Goal: Task Accomplishment & Management: Manage account settings

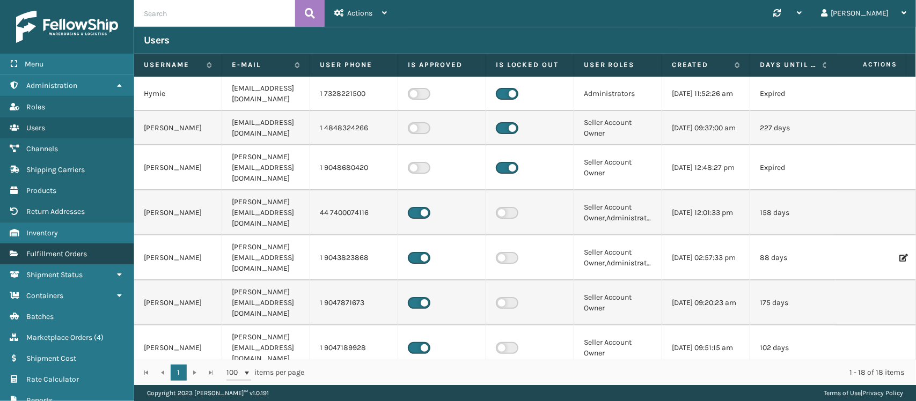
click at [52, 255] on link "Fulfillment Orders" at bounding box center [67, 254] width 134 height 21
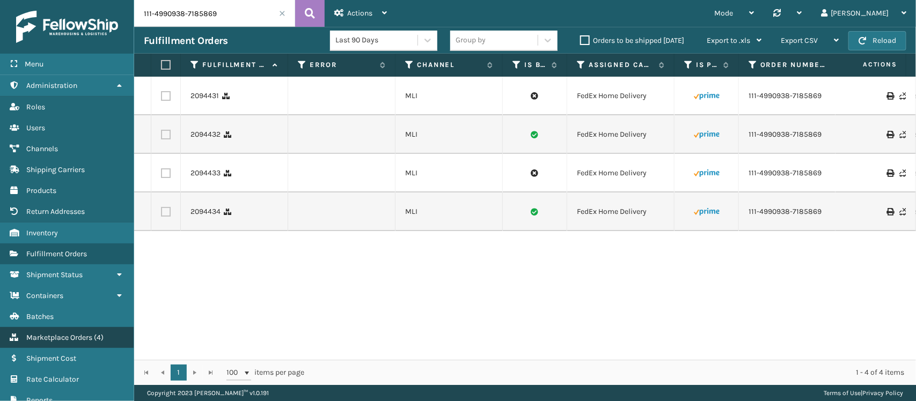
click at [54, 334] on span "Marketplace Orders" at bounding box center [59, 337] width 66 height 9
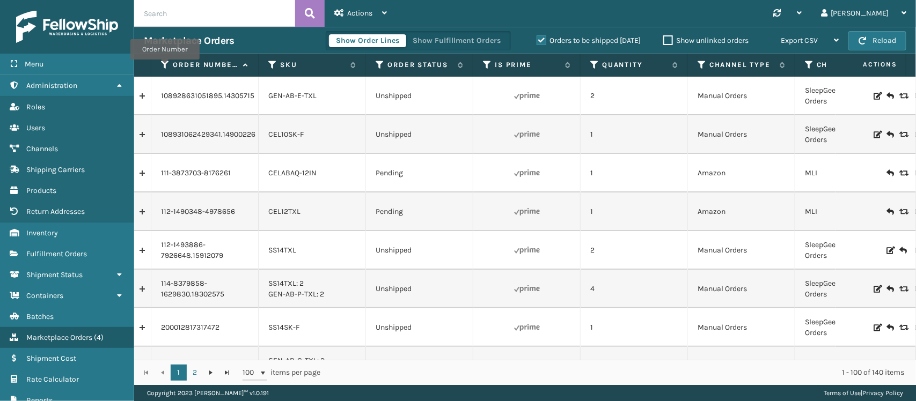
click at [165, 67] on icon at bounding box center [165, 65] width 9 height 10
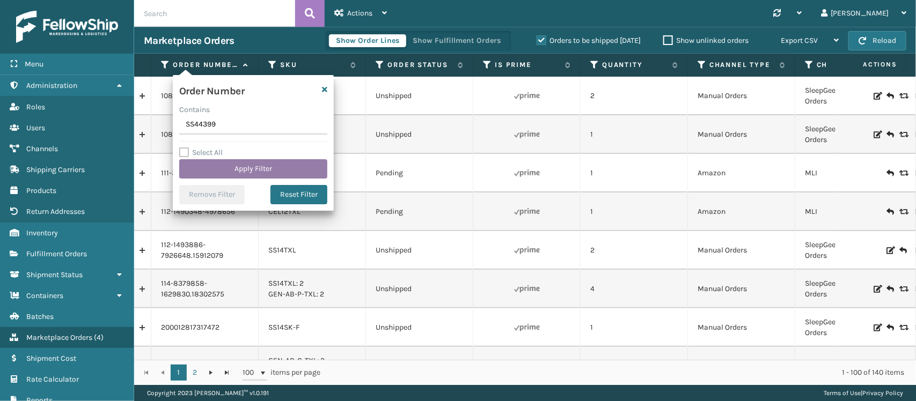
type input "SS44399"
click at [232, 166] on button "Apply Filter" at bounding box center [253, 168] width 148 height 19
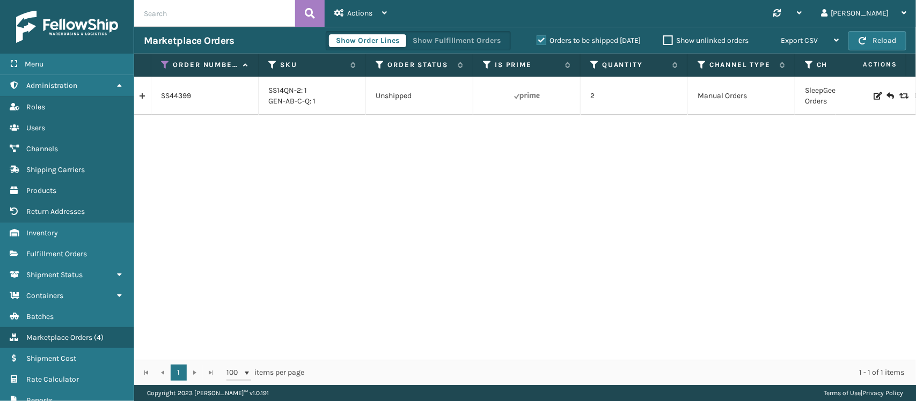
click at [872, 94] on div at bounding box center [875, 96] width 61 height 11
click at [874, 95] on icon at bounding box center [877, 96] width 6 height 8
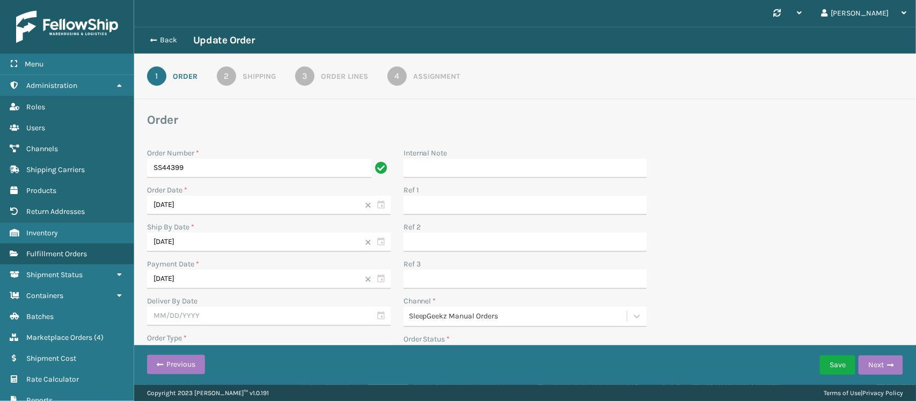
click at [427, 76] on div "Assignment" at bounding box center [436, 76] width 47 height 11
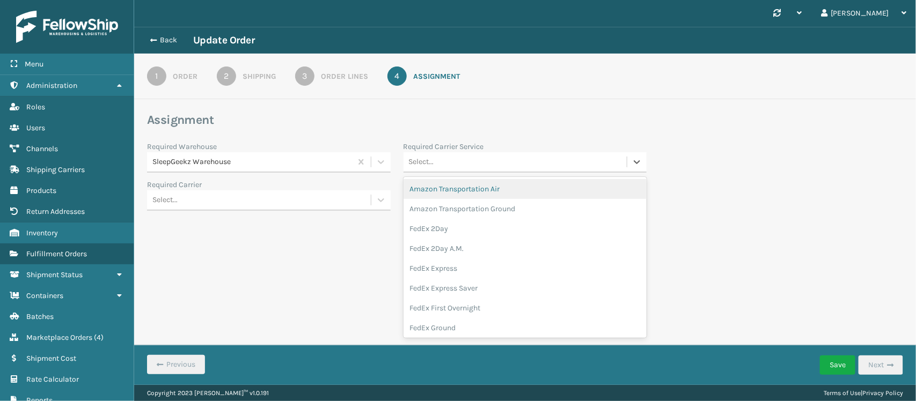
click at [504, 156] on div "Select..." at bounding box center [515, 162] width 224 height 18
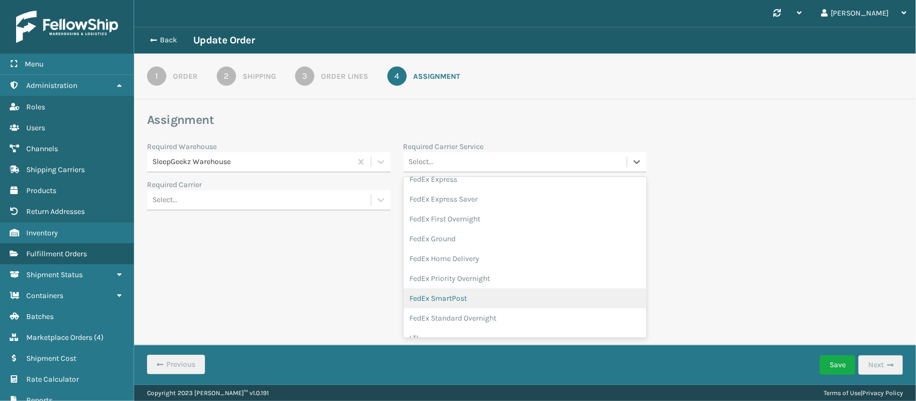
scroll to position [67, 0]
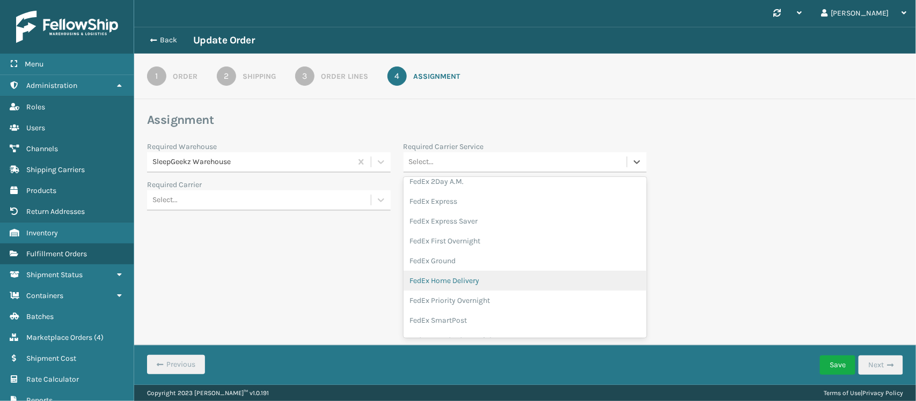
click at [478, 277] on div "FedEx Home Delivery" at bounding box center [525, 281] width 244 height 20
click at [833, 364] on button "Save" at bounding box center [837, 365] width 35 height 19
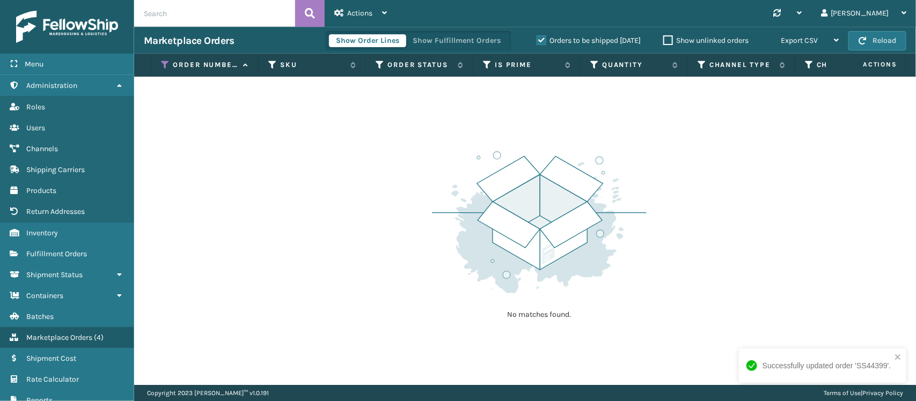
click at [541, 41] on label "Orders to be shipped [DATE]" at bounding box center [589, 40] width 104 height 9
click at [537, 41] on input "Orders to be shipped [DATE]" at bounding box center [537, 37] width 1 height 7
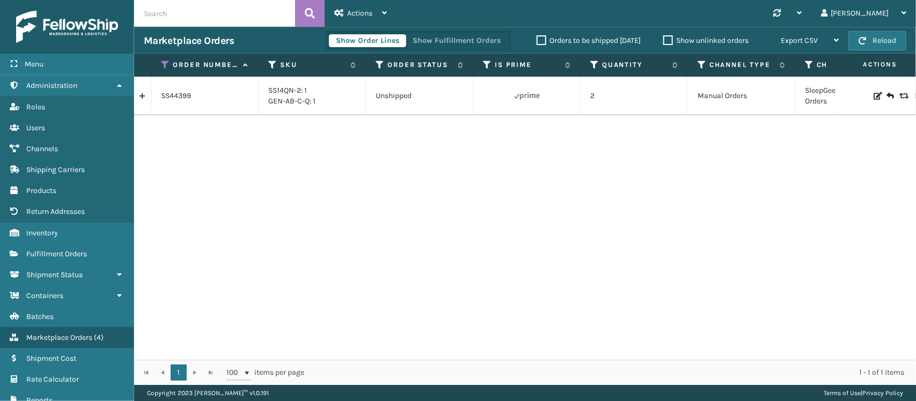
click at [141, 98] on link at bounding box center [142, 95] width 17 height 17
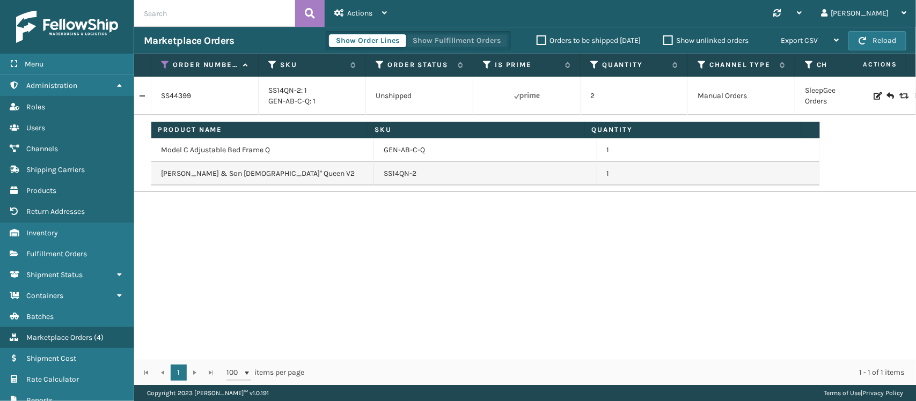
click at [490, 34] on button "Show Fulfillment Orders" at bounding box center [457, 40] width 102 height 13
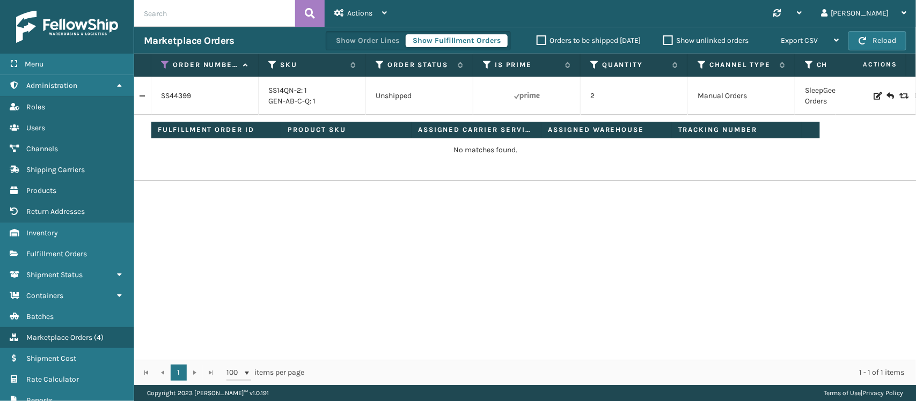
click at [143, 98] on link at bounding box center [142, 95] width 17 height 17
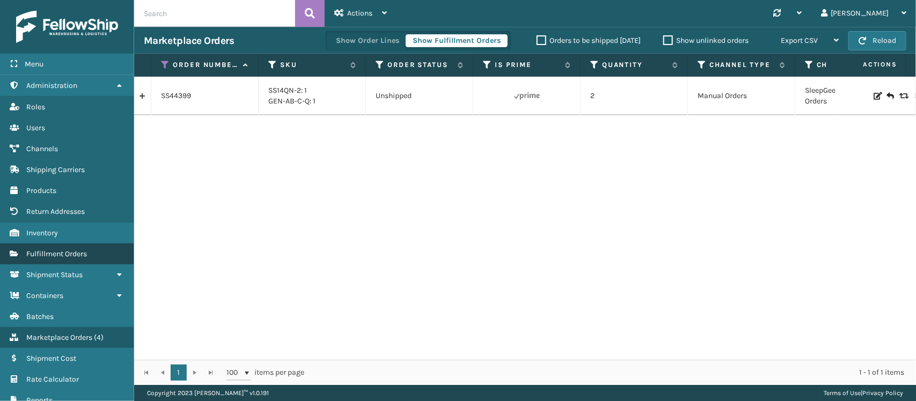
click at [78, 244] on link "Fulfillment Orders" at bounding box center [67, 254] width 134 height 21
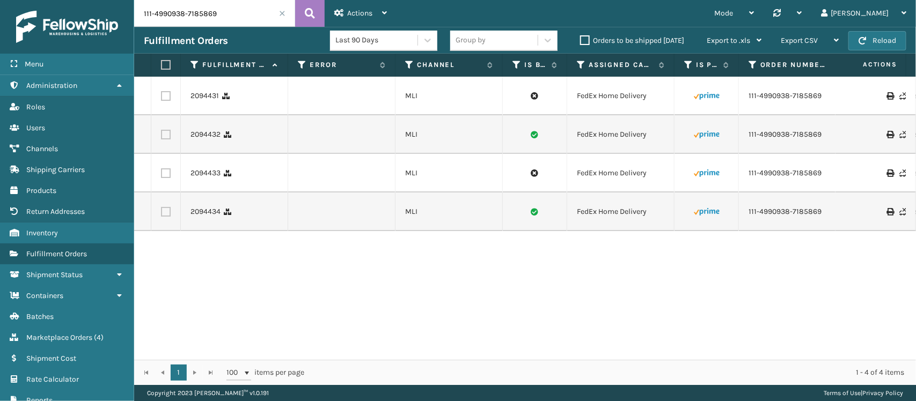
click at [283, 14] on span at bounding box center [282, 13] width 6 height 6
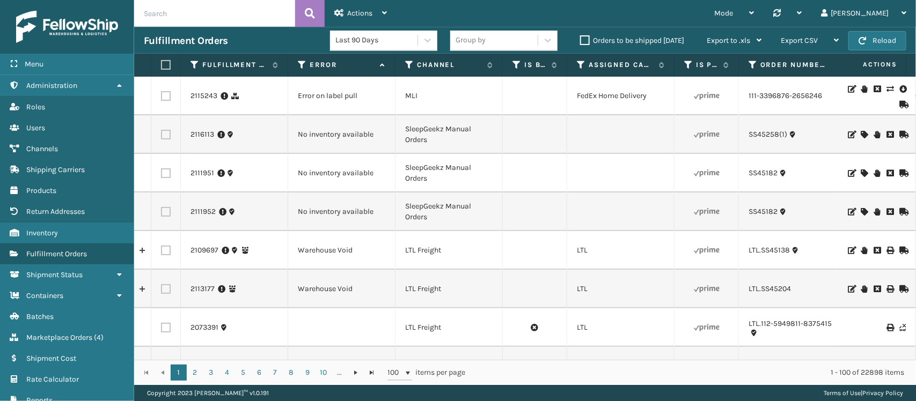
click at [848, 90] on icon at bounding box center [851, 89] width 6 height 8
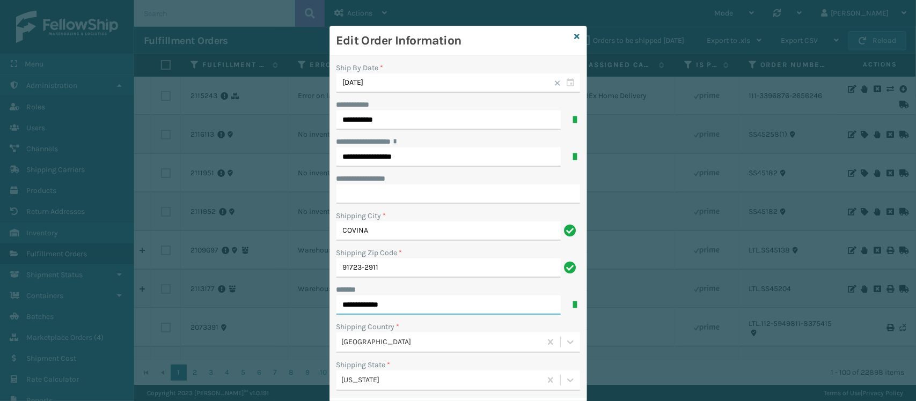
drag, startPoint x: 409, startPoint y: 302, endPoint x: 285, endPoint y: 302, distance: 123.9
click at [285, 302] on div "**********" at bounding box center [458, 200] width 916 height 401
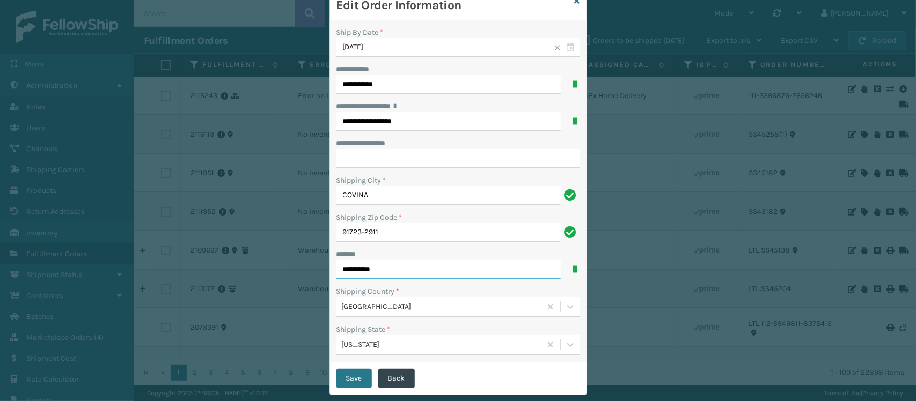
scroll to position [55, 0]
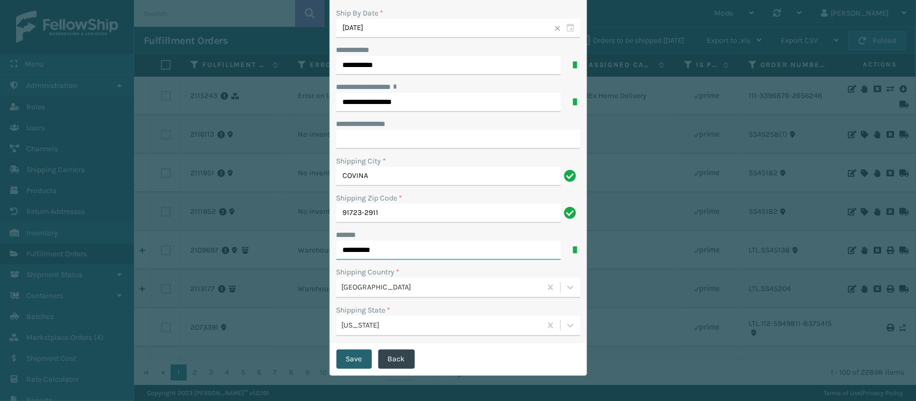
type input "**********"
click at [345, 358] on button "Save" at bounding box center [353, 359] width 35 height 19
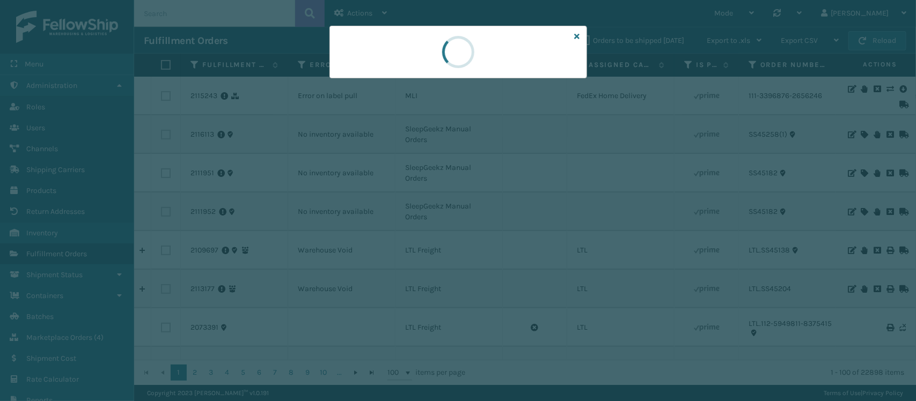
scroll to position [0, 0]
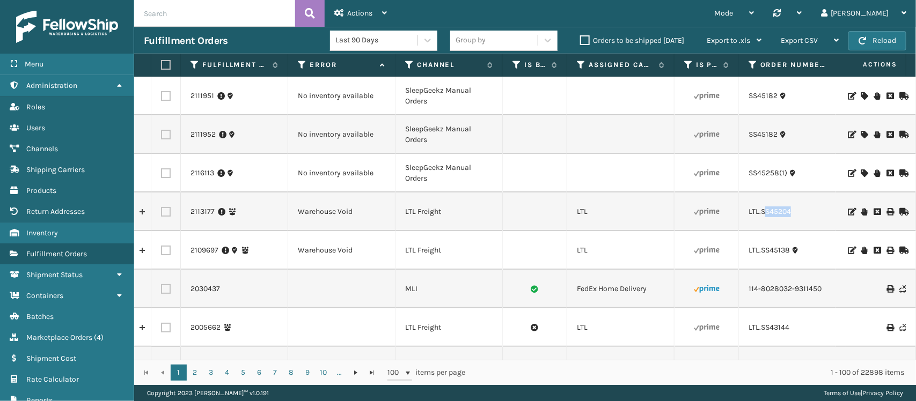
click at [804, 201] on td "LTL.SS45204" at bounding box center [792, 212] width 107 height 39
drag, startPoint x: 798, startPoint y: 206, endPoint x: 760, endPoint y: 219, distance: 39.9
click at [760, 219] on td "LTL.SS45204" at bounding box center [792, 212] width 107 height 39
copy link "SS45204"
click at [861, 172] on icon at bounding box center [864, 174] width 6 height 8
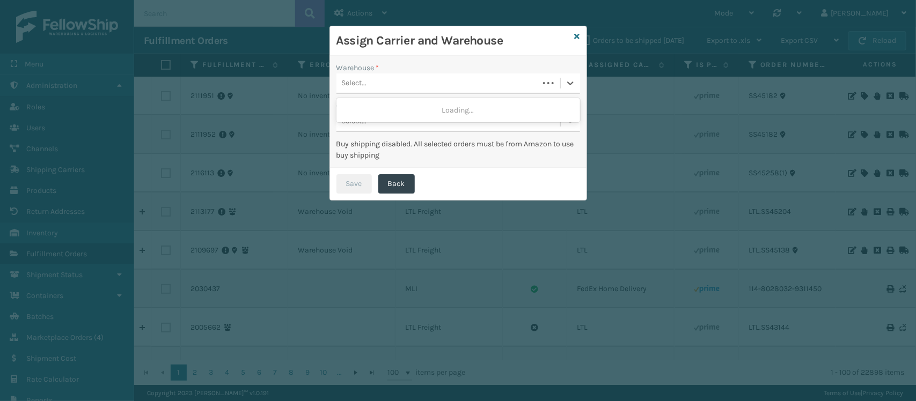
click at [448, 78] on div "Select..." at bounding box center [437, 84] width 202 height 18
click at [577, 35] on icon at bounding box center [577, 37] width 5 height 8
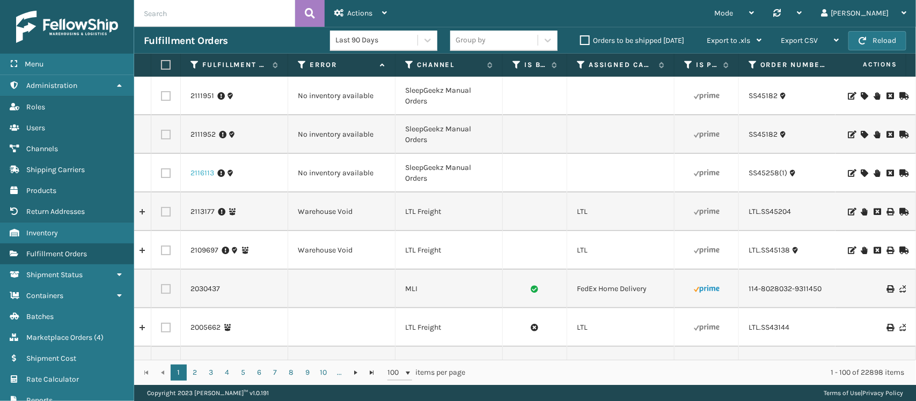
click at [201, 177] on link "2116113" at bounding box center [202, 173] width 24 height 11
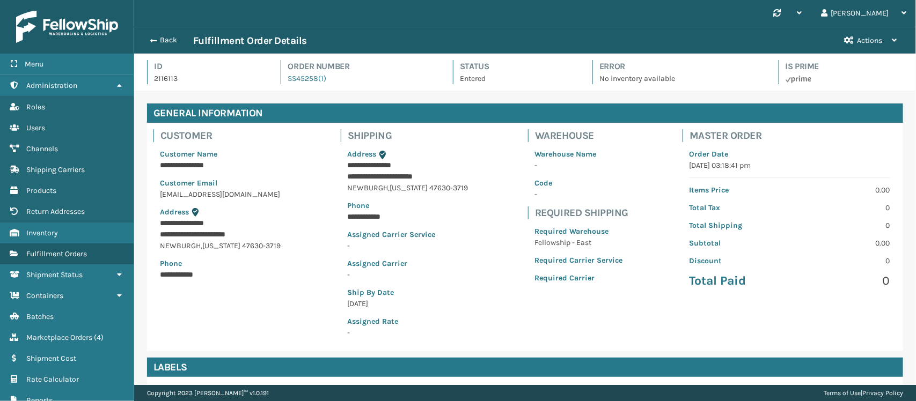
scroll to position [25, 782]
click at [855, 38] on button "Actions" at bounding box center [870, 40] width 72 height 26
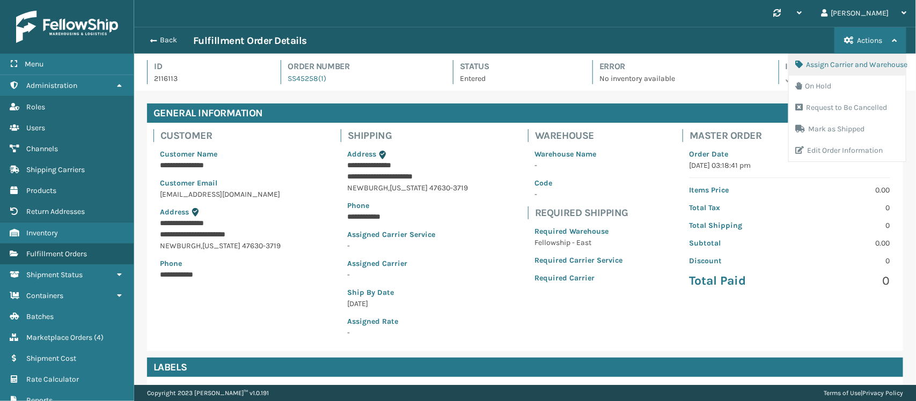
click at [847, 66] on button "Assign Carrier and Warehouse" at bounding box center [847, 64] width 117 height 21
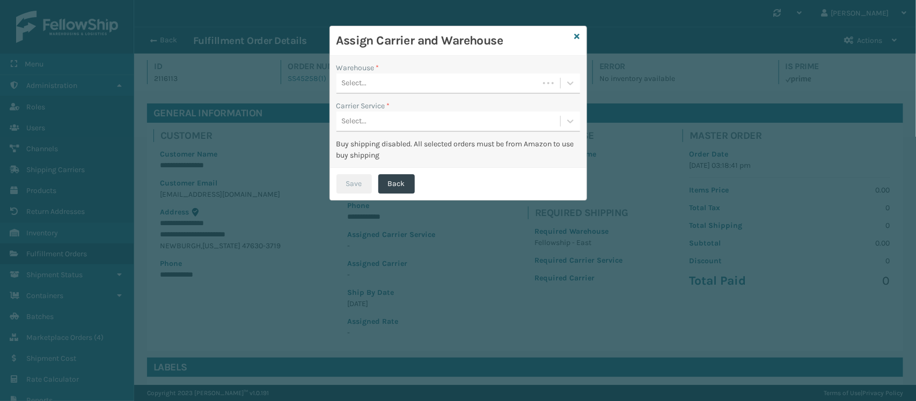
click at [497, 82] on div "Select..." at bounding box center [437, 84] width 202 height 18
click at [432, 128] on div "SleepGeekz Warehouse" at bounding box center [458, 130] width 244 height 20
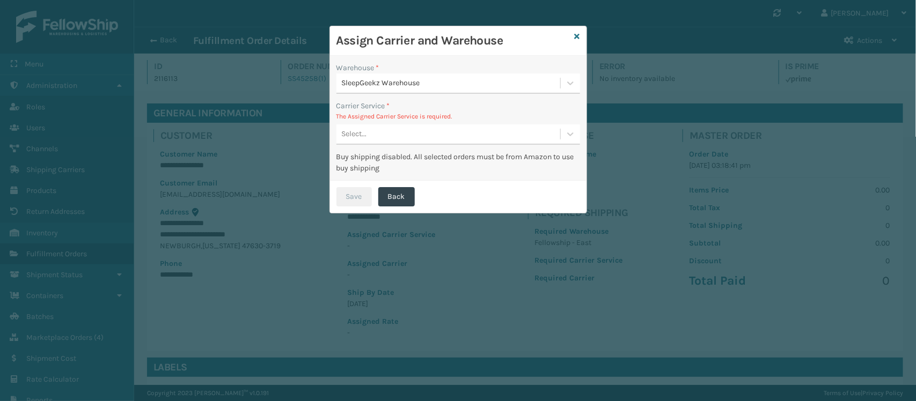
click at [467, 129] on div "Select..." at bounding box center [448, 135] width 224 height 18
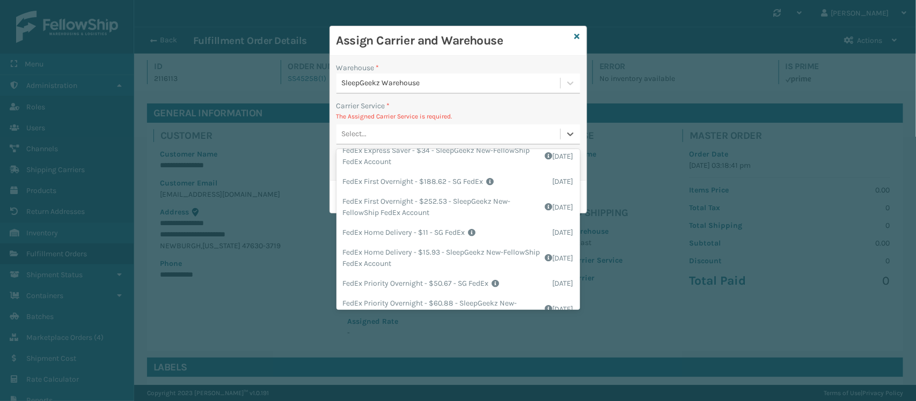
scroll to position [134, 0]
click at [470, 236] on div "FedEx Home Delivery - $11 - SG FedEx Shipping Cost $11 Surplus Cost $0 Total $1…" at bounding box center [458, 231] width 244 height 20
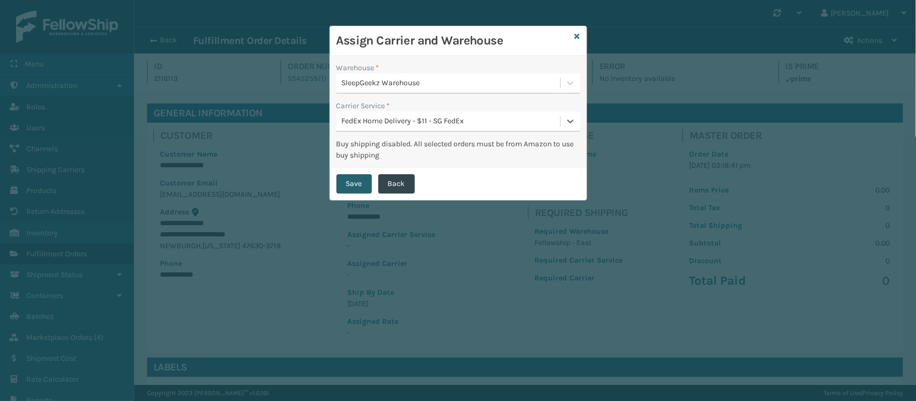
click at [365, 184] on button "Save" at bounding box center [353, 183] width 35 height 19
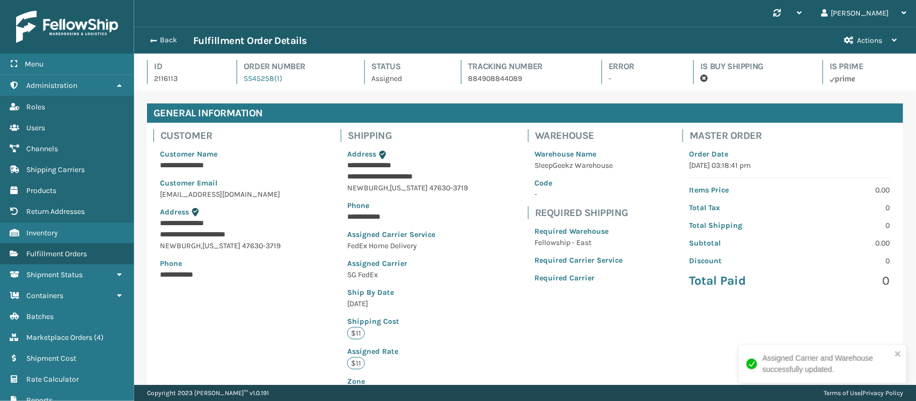
scroll to position [25, 782]
click at [164, 38] on button "Back" at bounding box center [168, 40] width 49 height 10
